Goal: Information Seeking & Learning: Learn about a topic

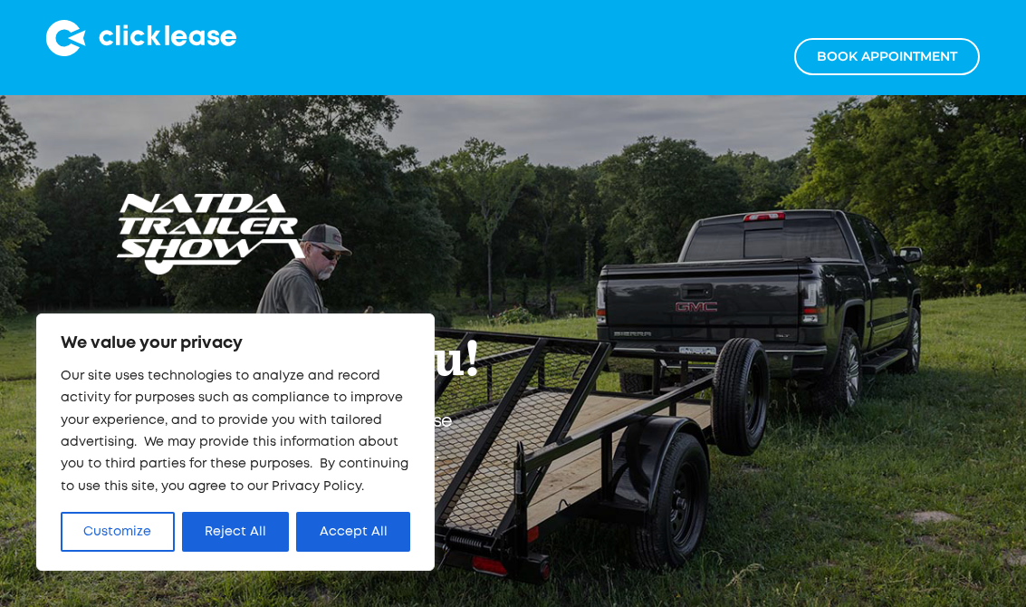
click at [254, 520] on button "Reject All" at bounding box center [236, 532] width 108 height 40
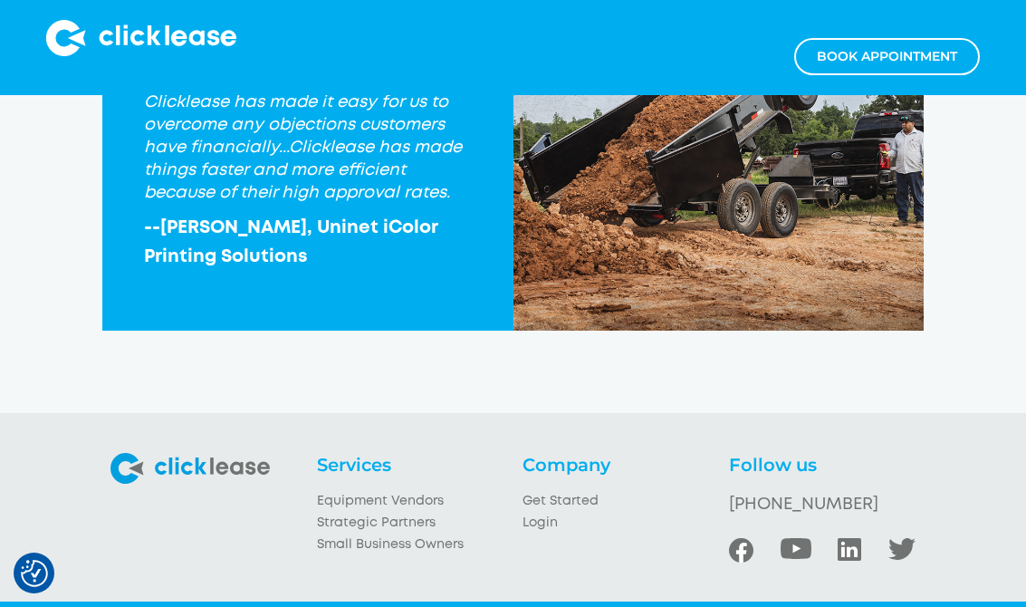
scroll to position [2104, 0]
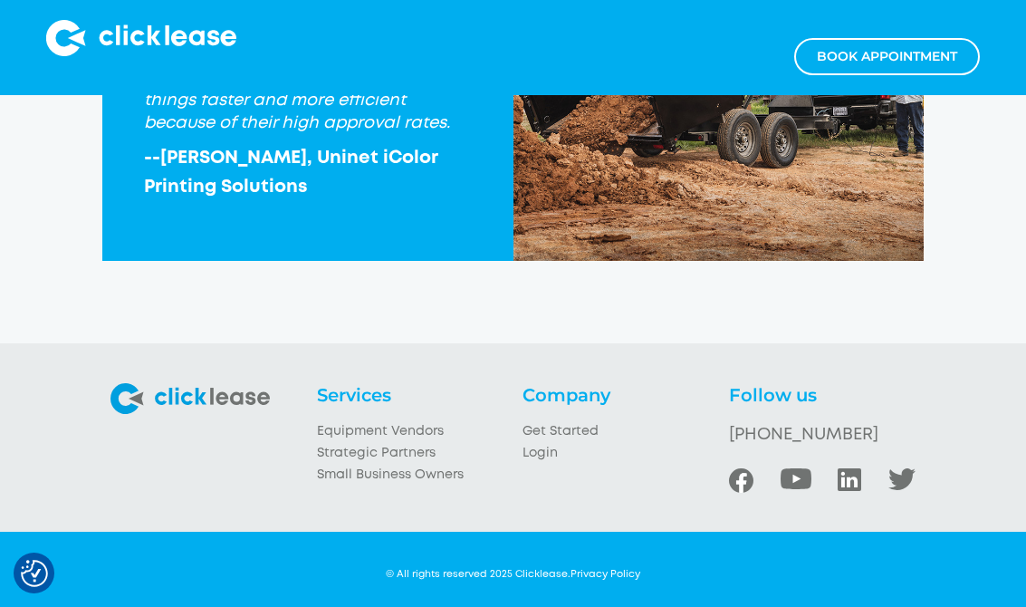
click at [367, 443] on link "Equipment Vendors" at bounding box center [410, 432] width 187 height 22
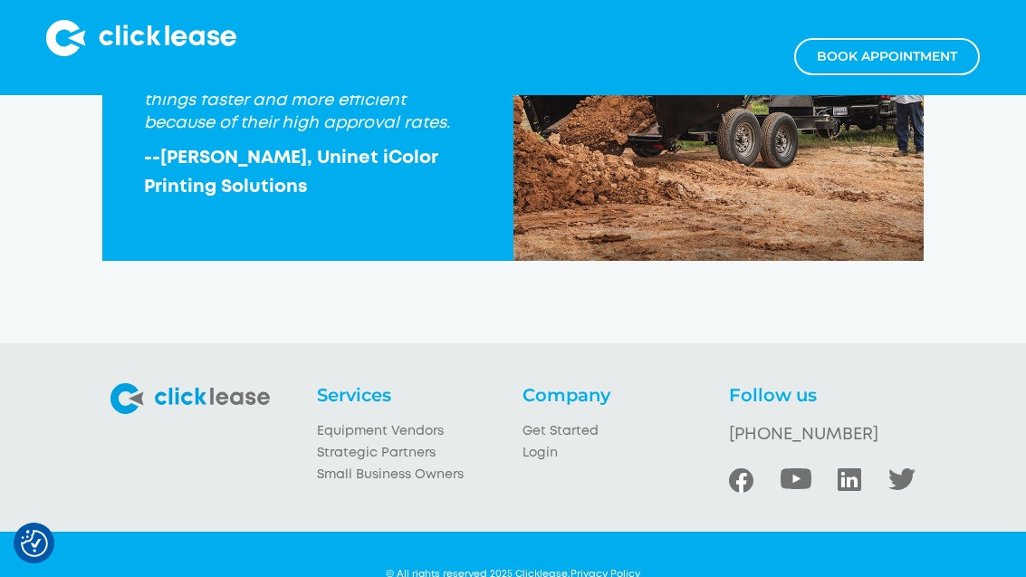
click at [399, 442] on link "Equipment Vendors" at bounding box center [410, 432] width 187 height 22
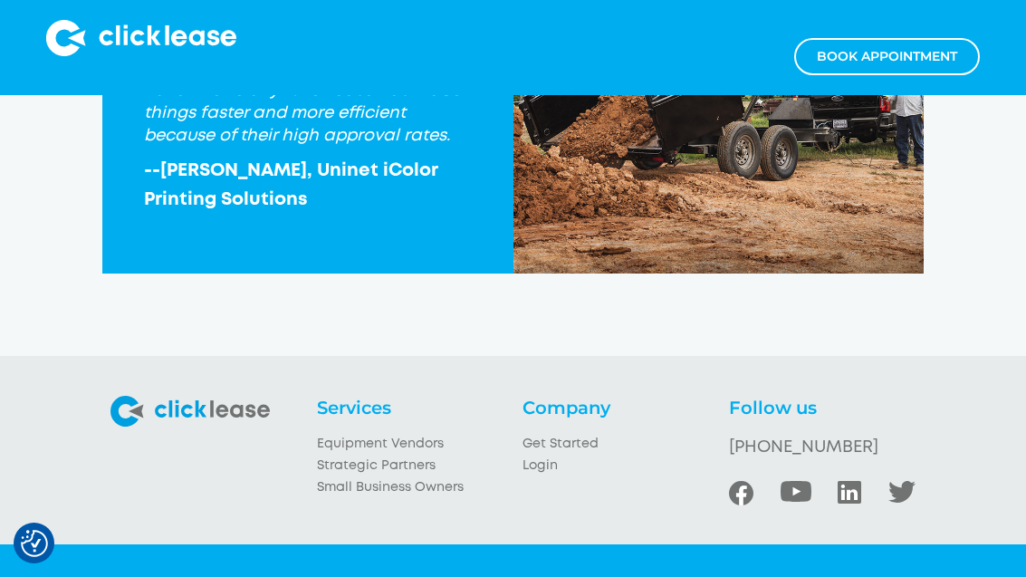
scroll to position [2104, 0]
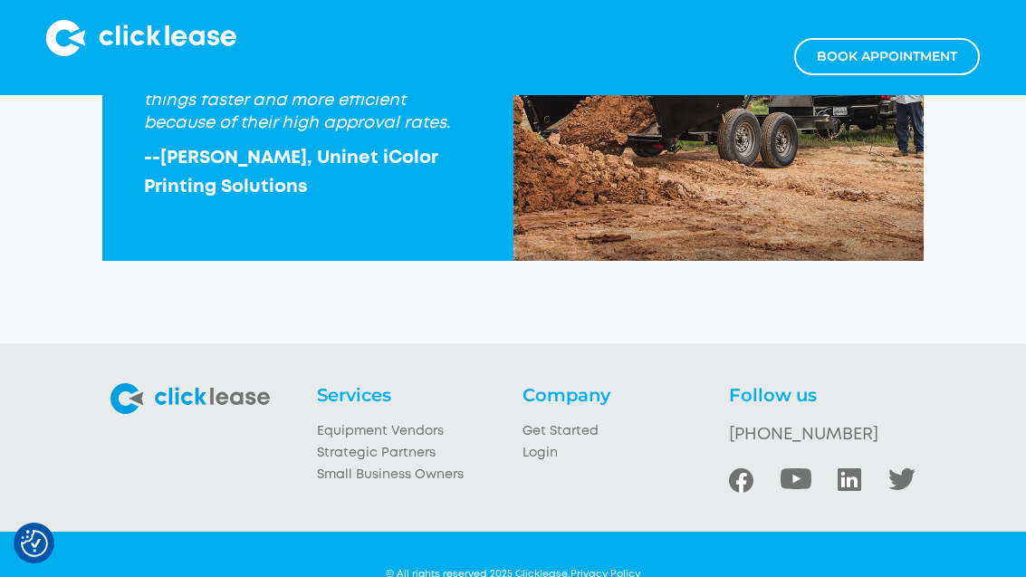
click at [374, 407] on h4 "Services" at bounding box center [410, 395] width 187 height 24
click at [418, 443] on link "Equipment Vendors" at bounding box center [410, 432] width 187 height 22
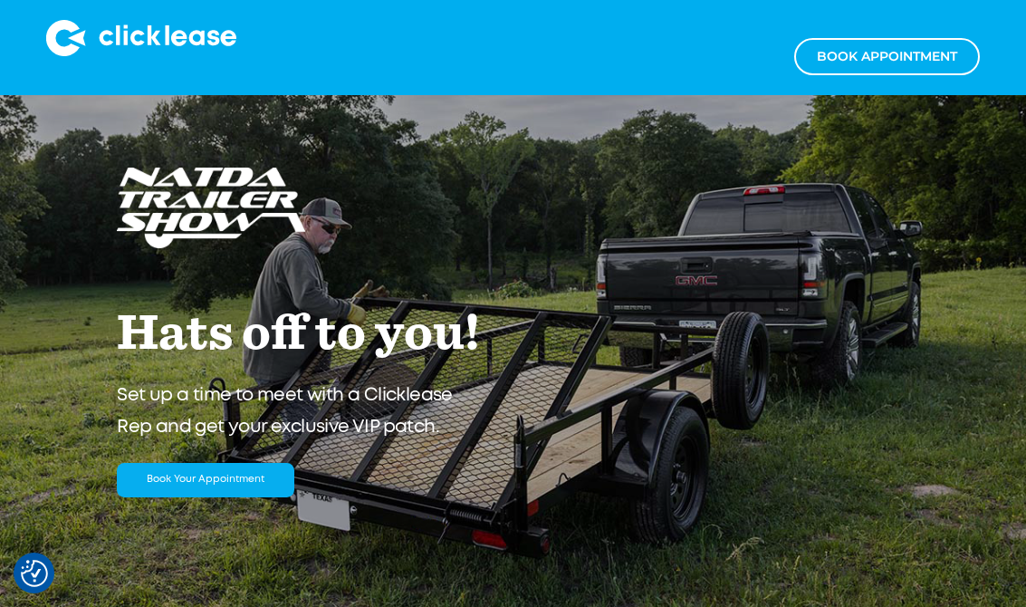
scroll to position [0, 0]
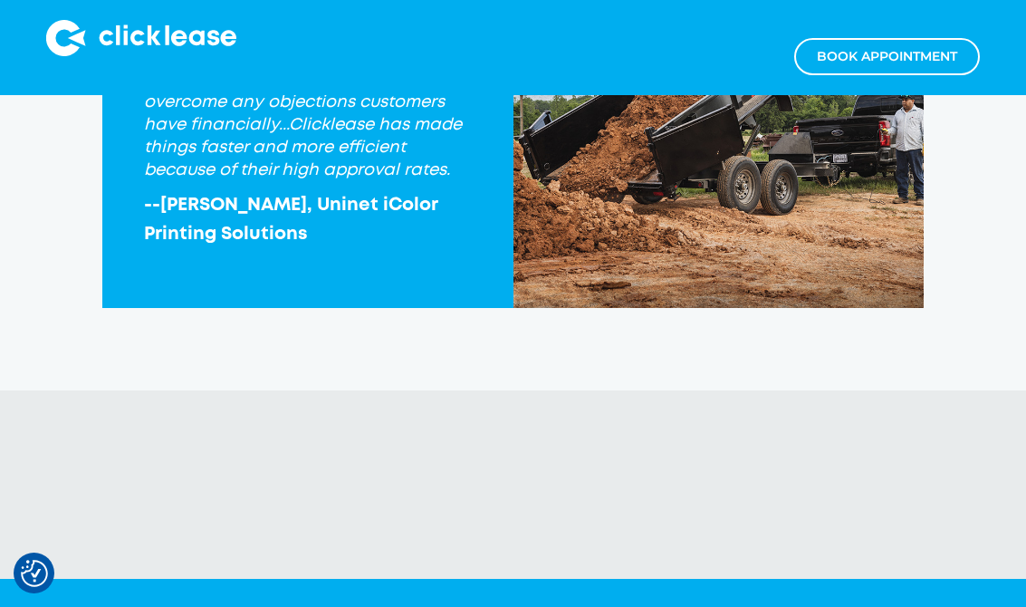
scroll to position [2104, 0]
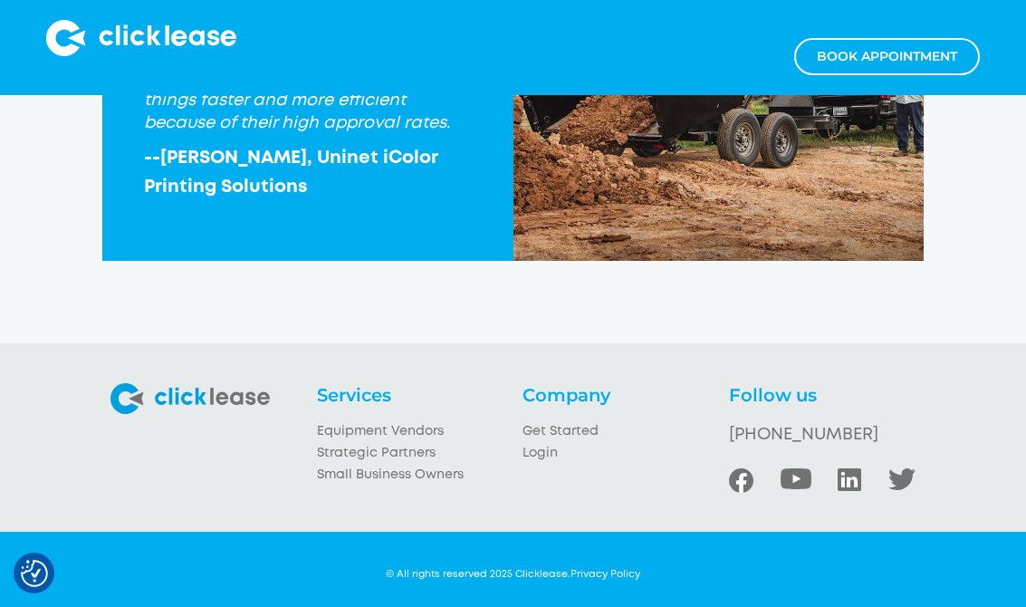
click at [418, 443] on link "Equipment Vendors" at bounding box center [410, 432] width 187 height 22
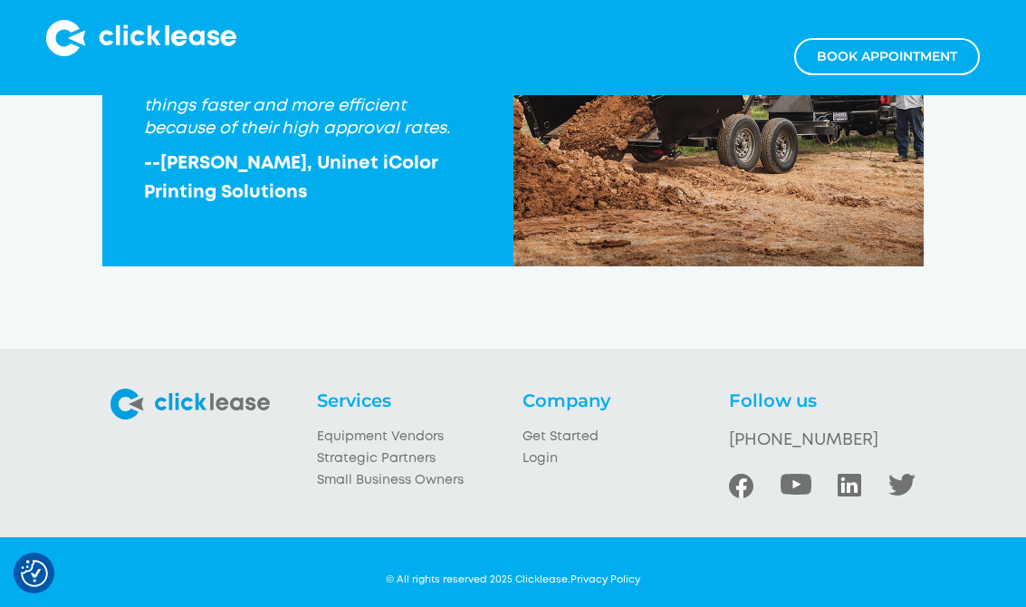
click at [380, 470] on link "Strategic Partners" at bounding box center [410, 459] width 187 height 22
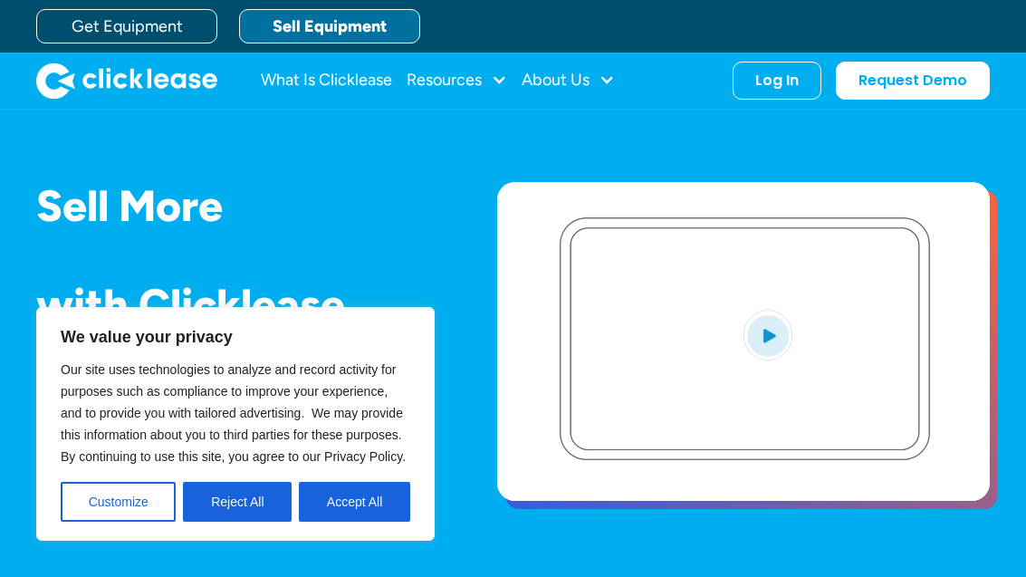
click at [245, 485] on button "Reject All" at bounding box center [237, 502] width 109 height 40
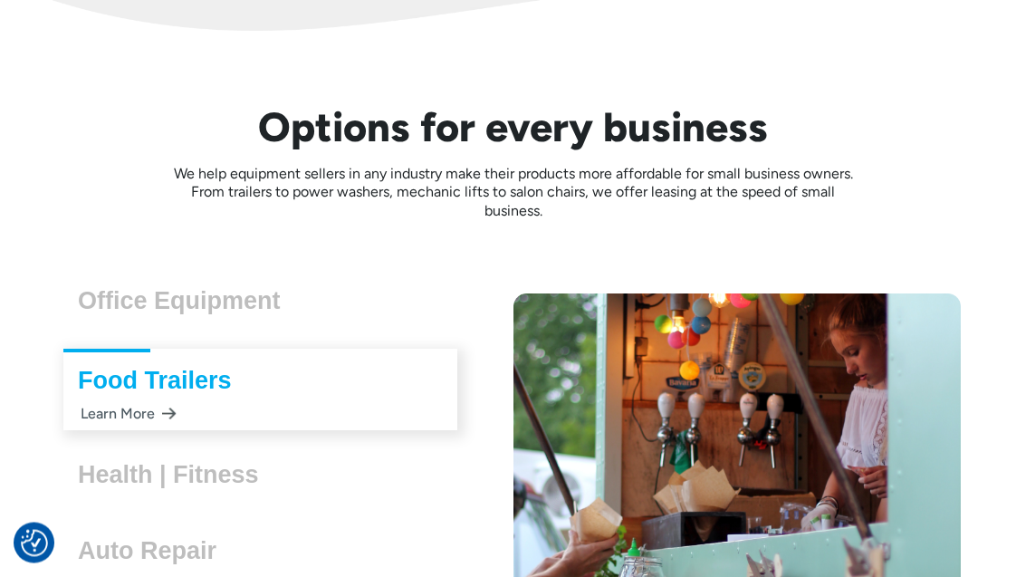
scroll to position [4691, 0]
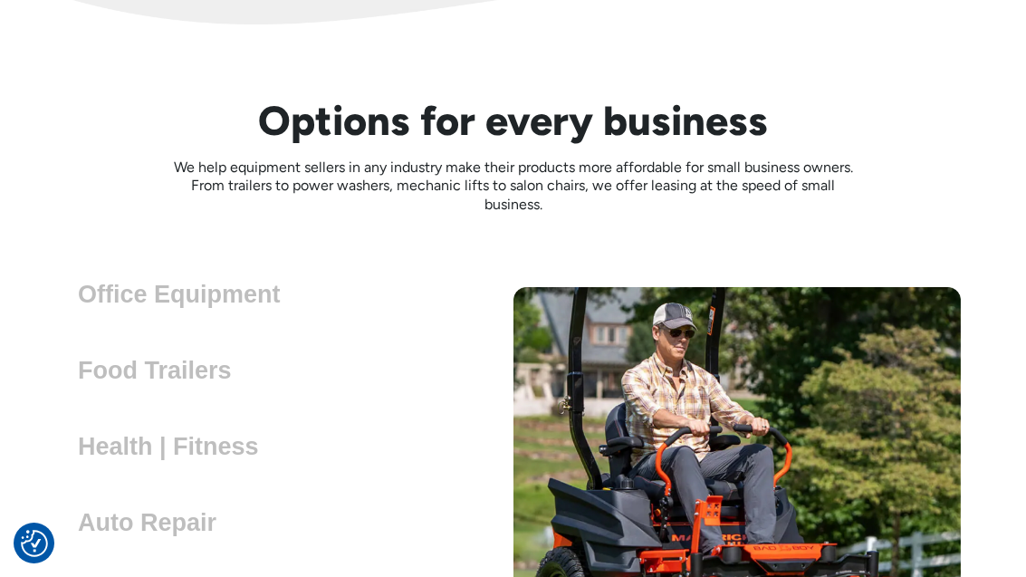
click at [138, 433] on h3 "Health | Fitness" at bounding box center [176, 446] width 196 height 27
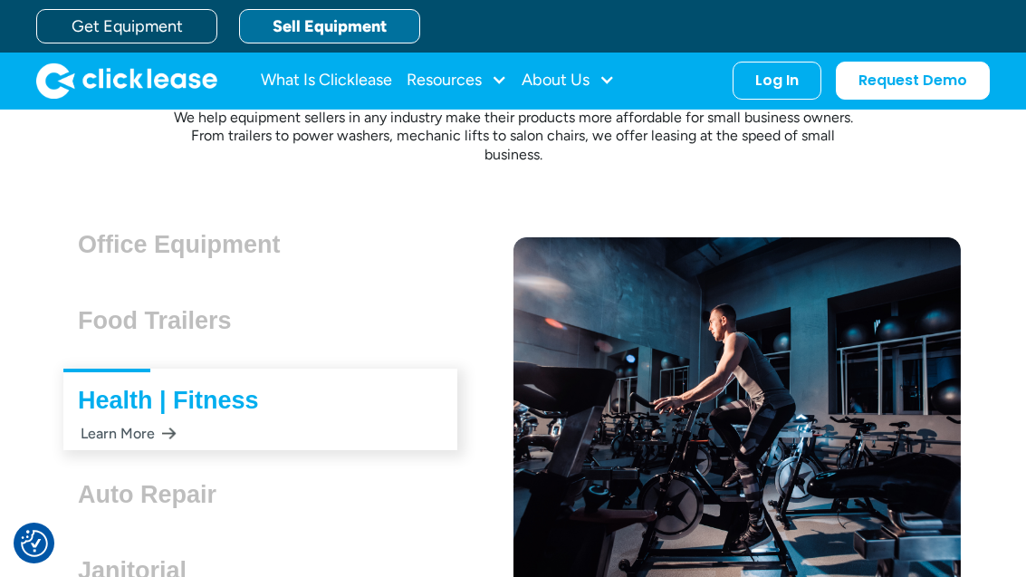
scroll to position [4740, 0]
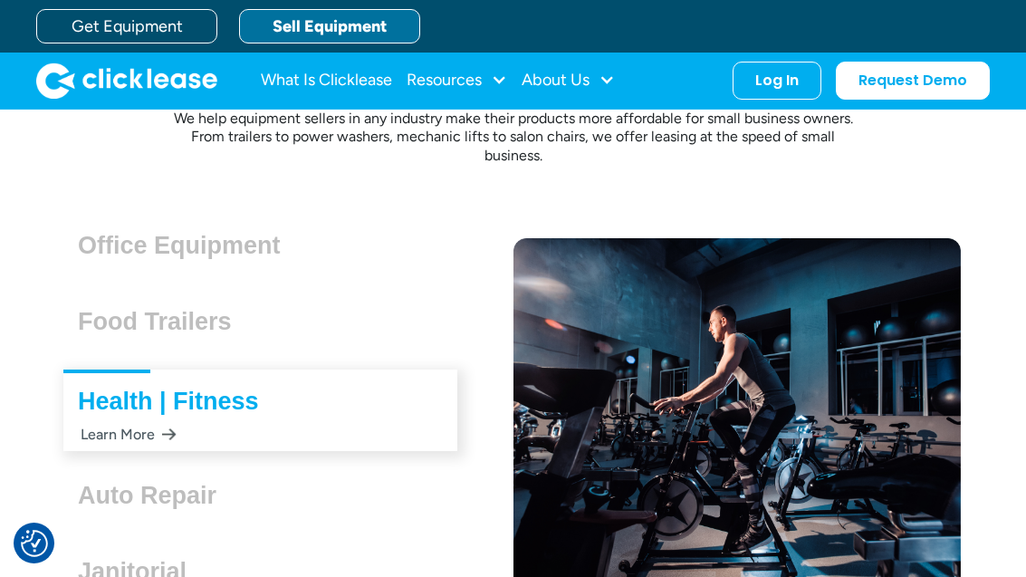
click at [108, 232] on h3 "Office Equipment" at bounding box center [186, 245] width 217 height 27
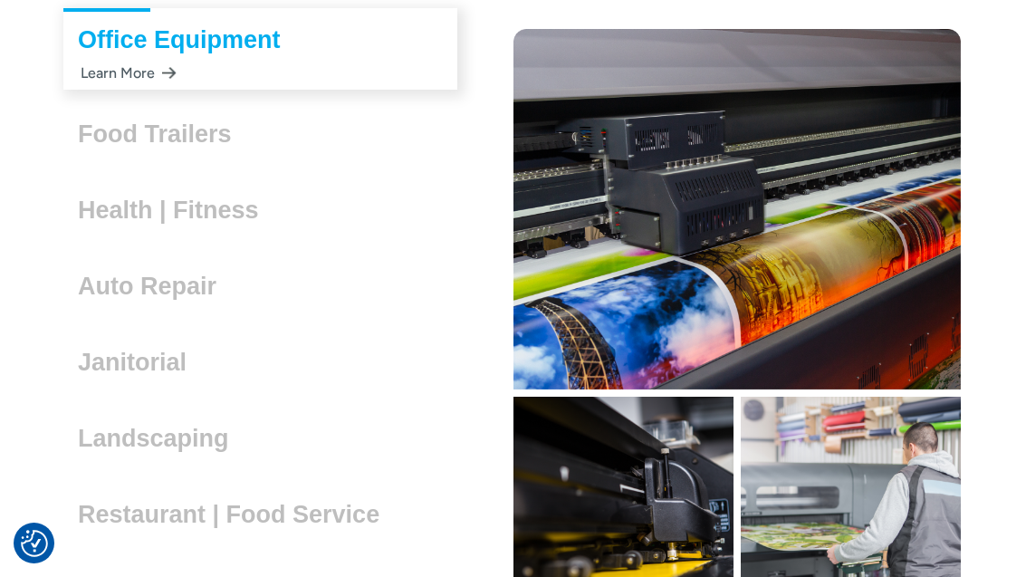
scroll to position [4946, 10]
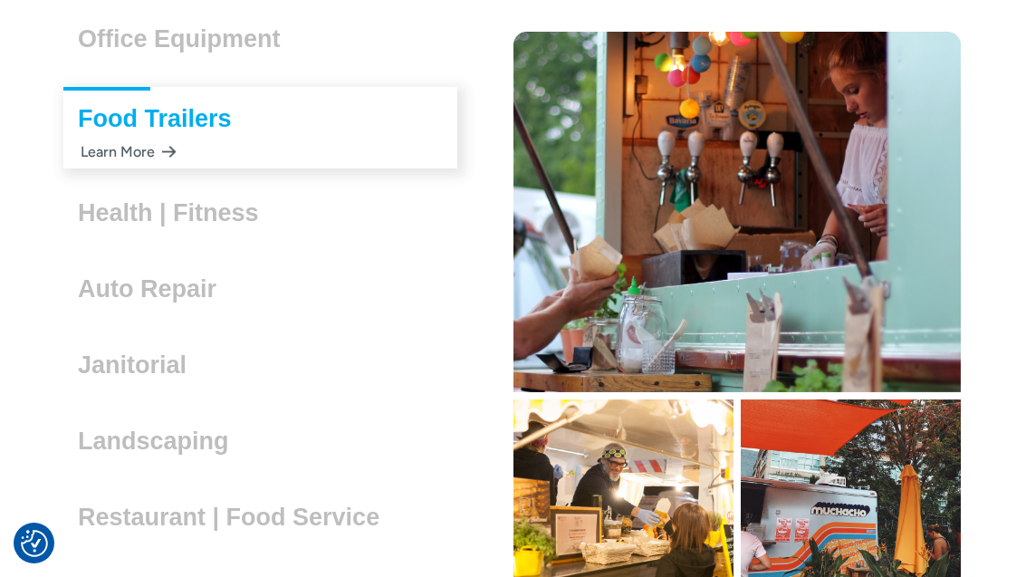
click at [652, 299] on img at bounding box center [738, 212] width 448 height 361
click at [643, 555] on img at bounding box center [624, 507] width 220 height 216
click at [633, 506] on img at bounding box center [624, 507] width 220 height 216
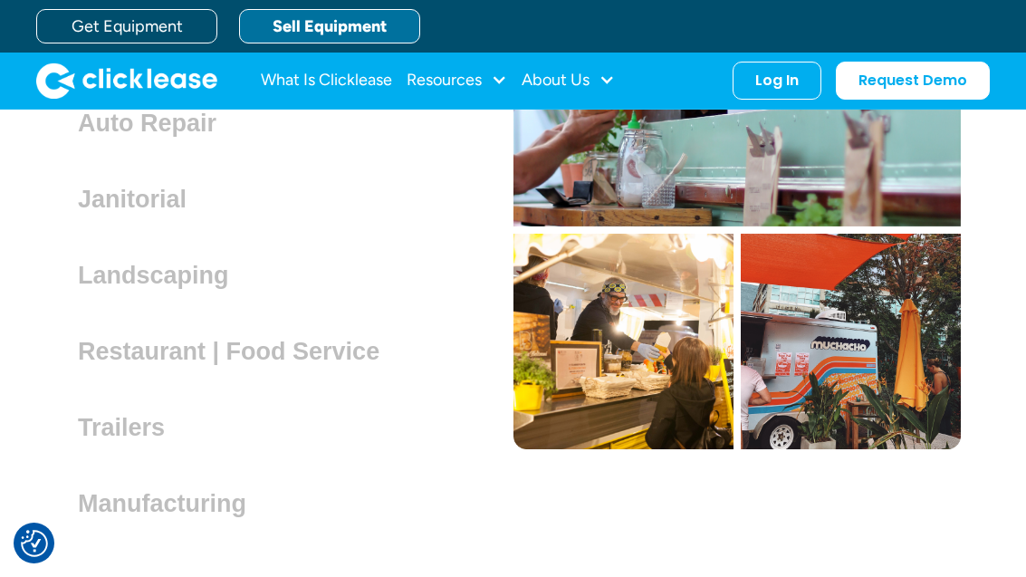
scroll to position [5111, 24]
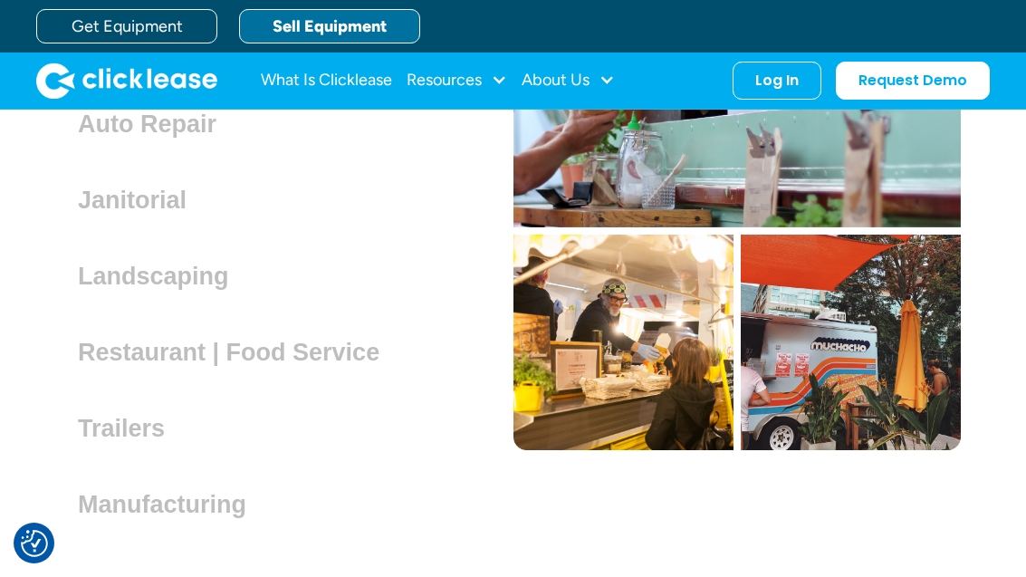
click at [91, 423] on h3 "Trailers" at bounding box center [128, 428] width 101 height 27
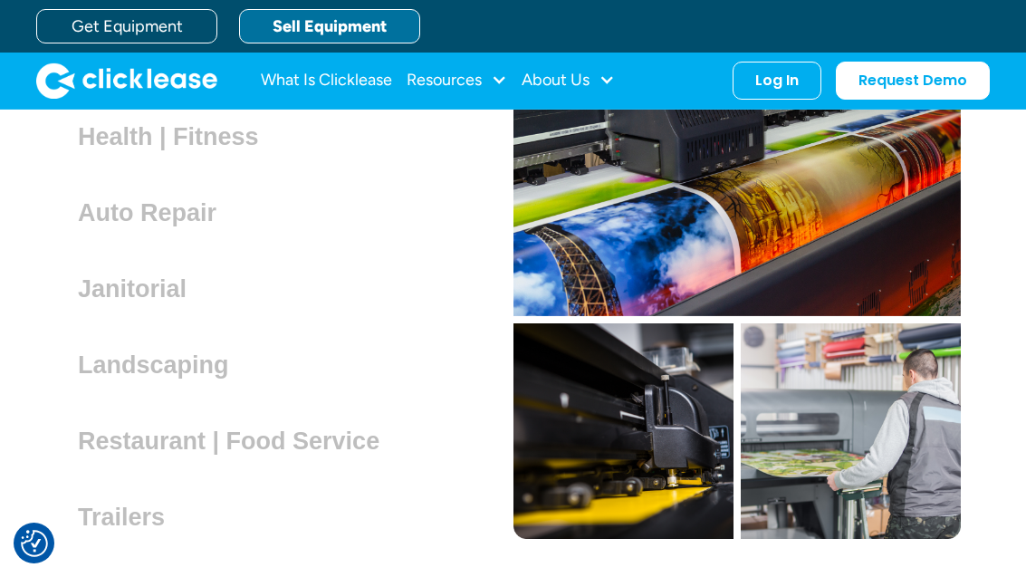
scroll to position [5022, 24]
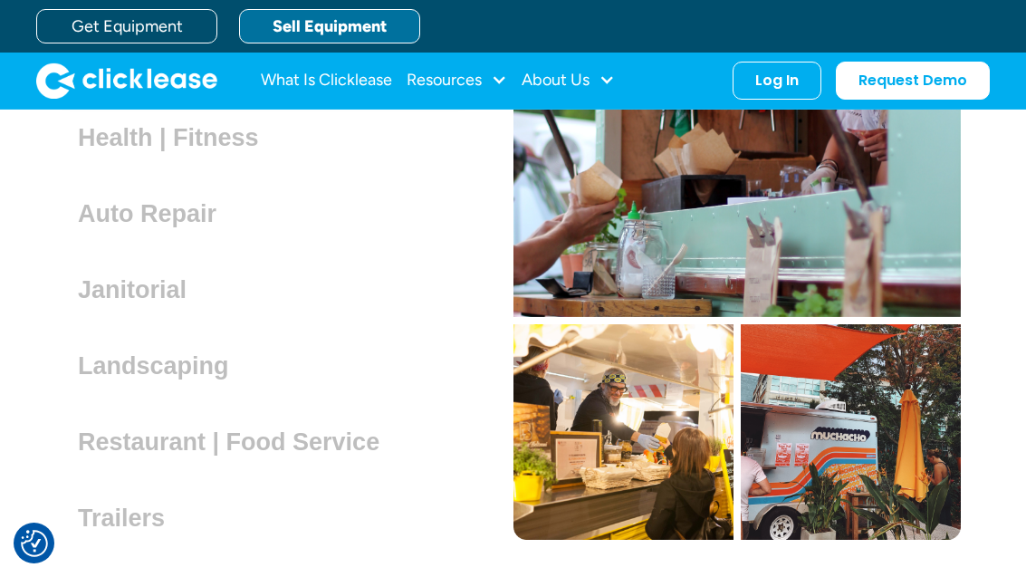
click at [891, 434] on img at bounding box center [851, 432] width 220 height 216
click at [85, 505] on h3 "Trailers" at bounding box center [128, 518] width 101 height 27
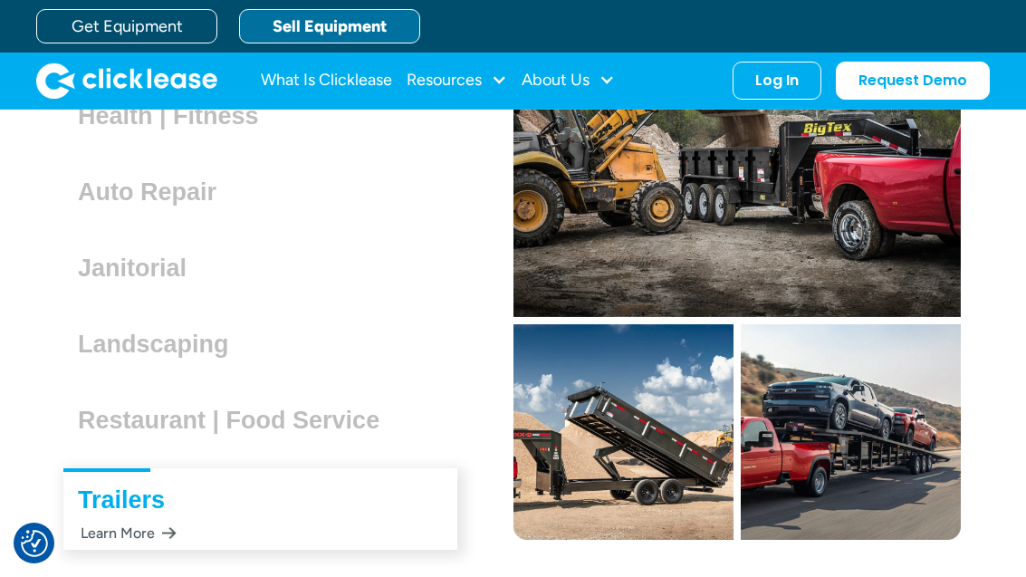
click at [95, 521] on div "Learn More" at bounding box center [127, 532] width 99 height 35
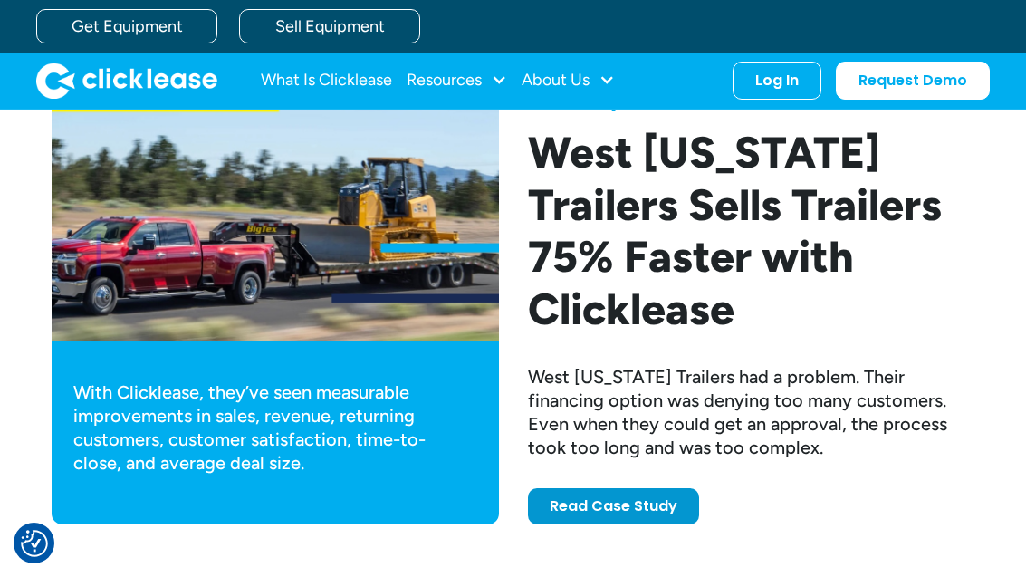
scroll to position [4833, 0]
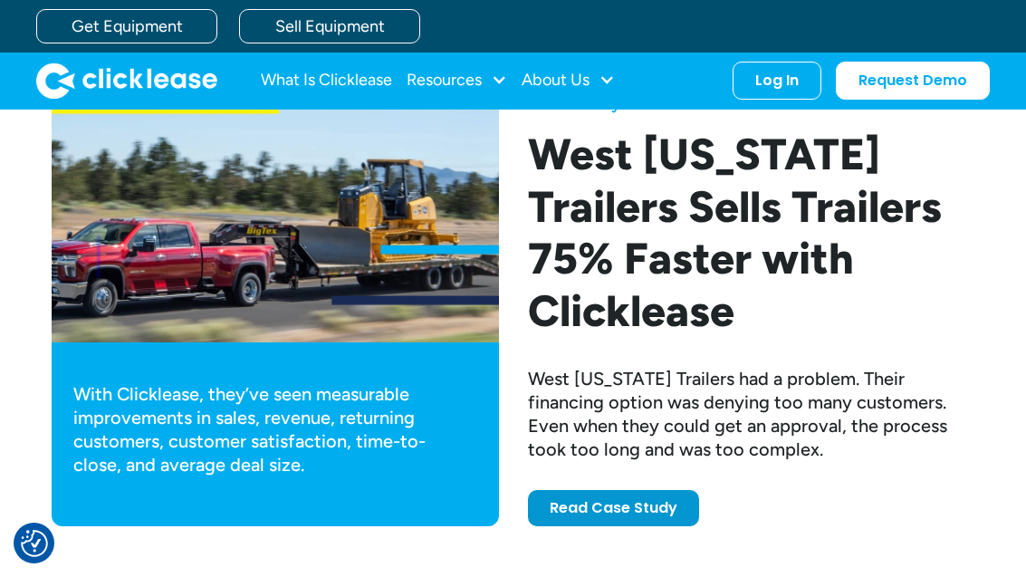
click at [644, 490] on link "Read Case Study" at bounding box center [613, 508] width 171 height 36
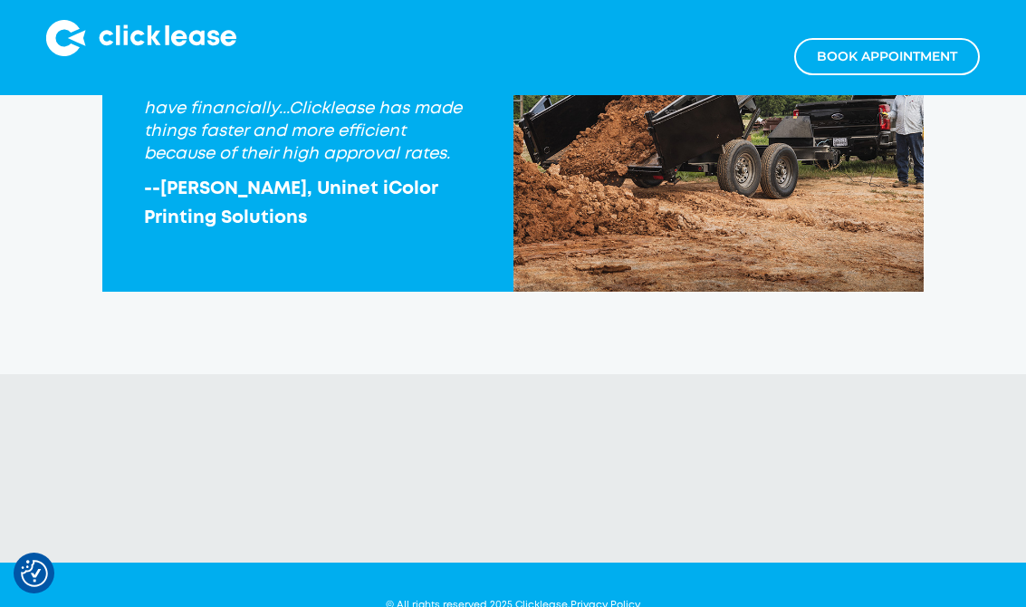
scroll to position [2104, 0]
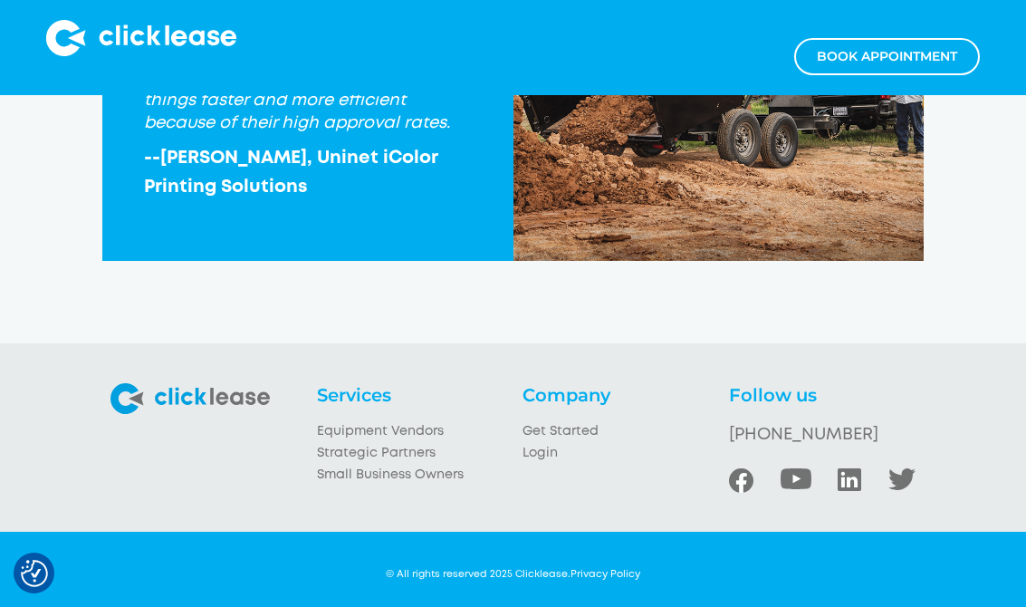
click at [436, 486] on link "Small Business Owners" at bounding box center [410, 476] width 187 height 22
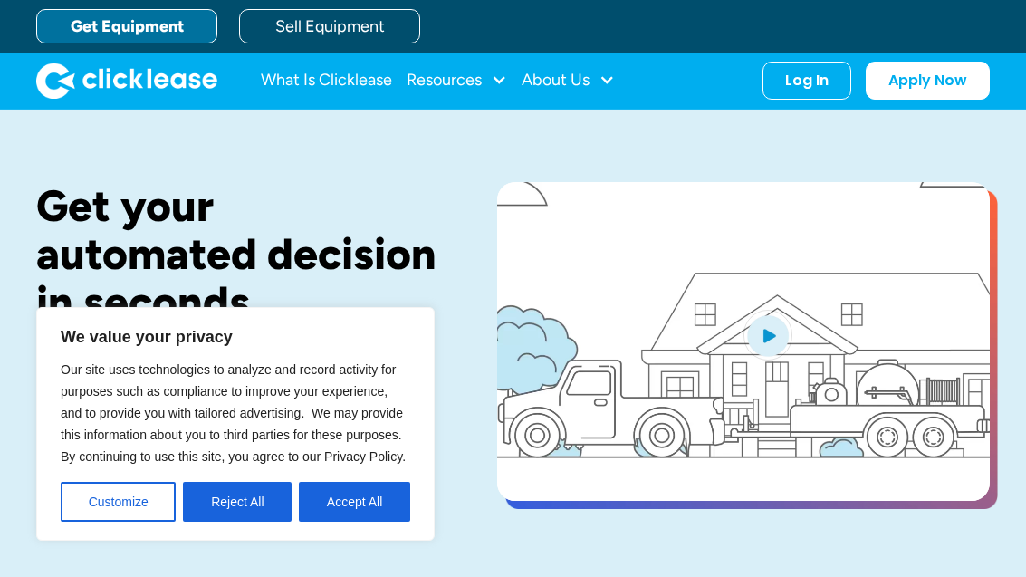
click at [370, 498] on button "Accept All" at bounding box center [354, 502] width 111 height 40
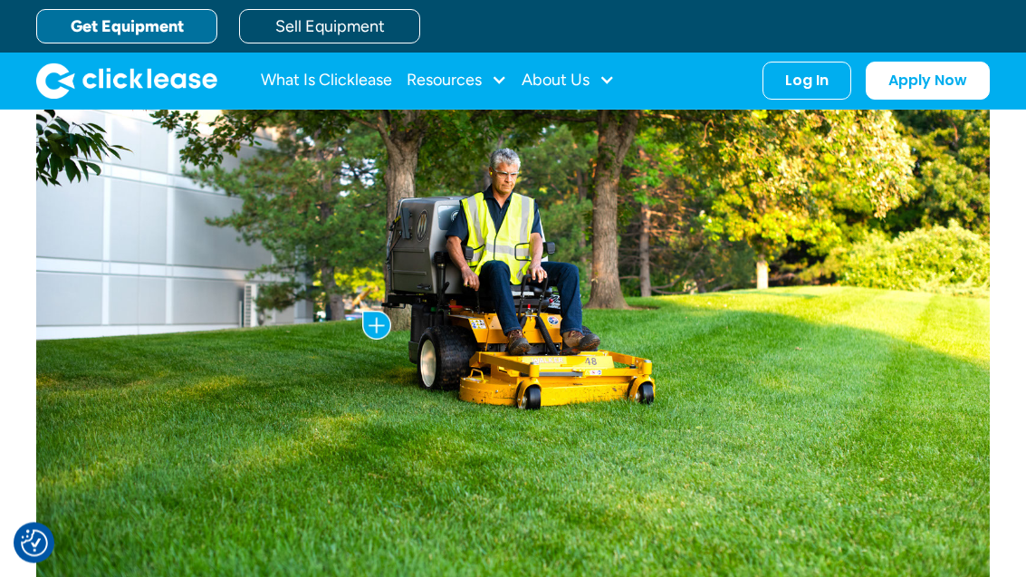
scroll to position [904, 0]
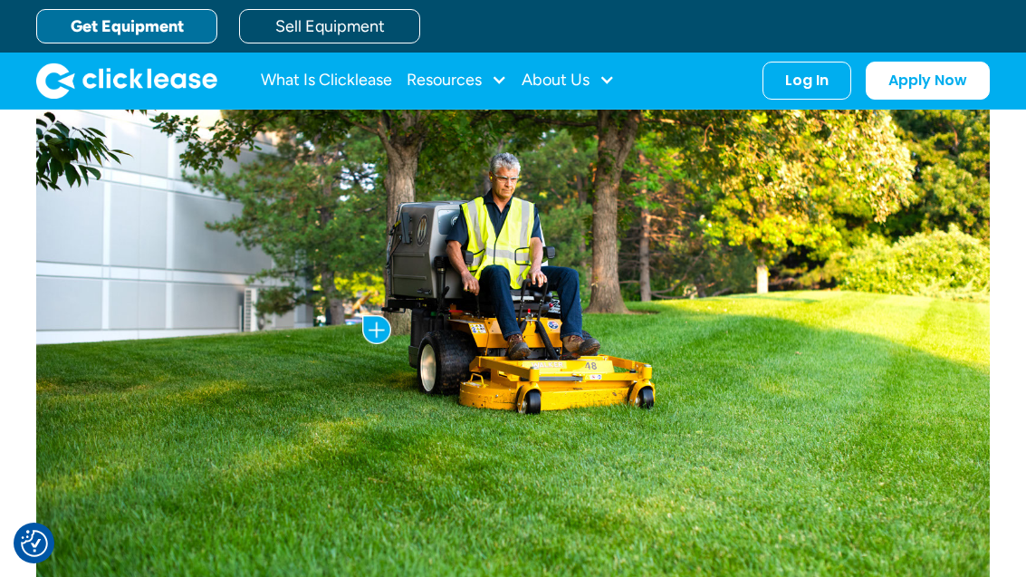
click at [382, 332] on img at bounding box center [376, 329] width 29 height 29
click at [34, 539] on img "Consent Preferences" at bounding box center [34, 543] width 27 height 27
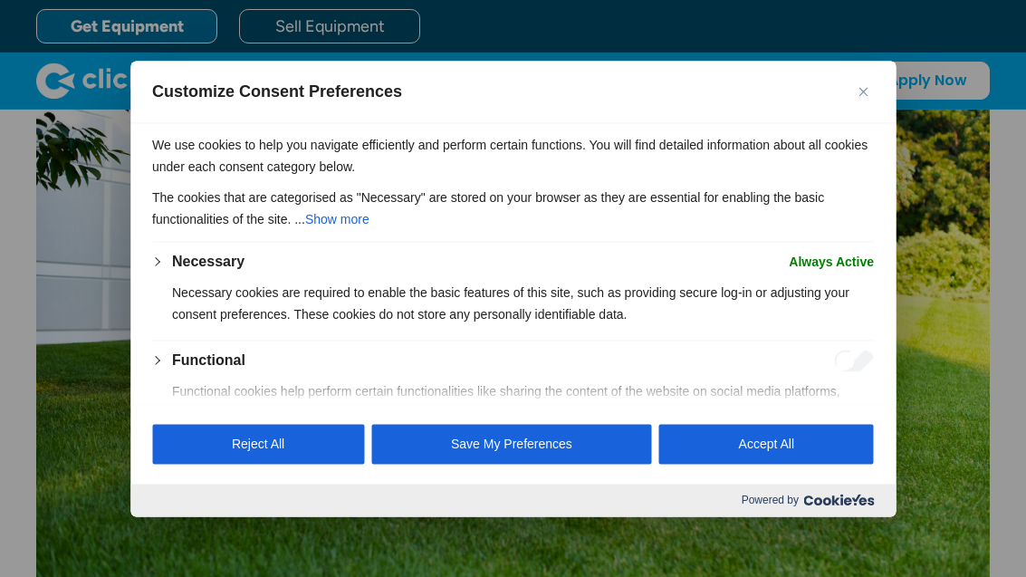
click at [252, 464] on button "Reject All" at bounding box center [258, 444] width 212 height 40
